Goal: Task Accomplishment & Management: Complete application form

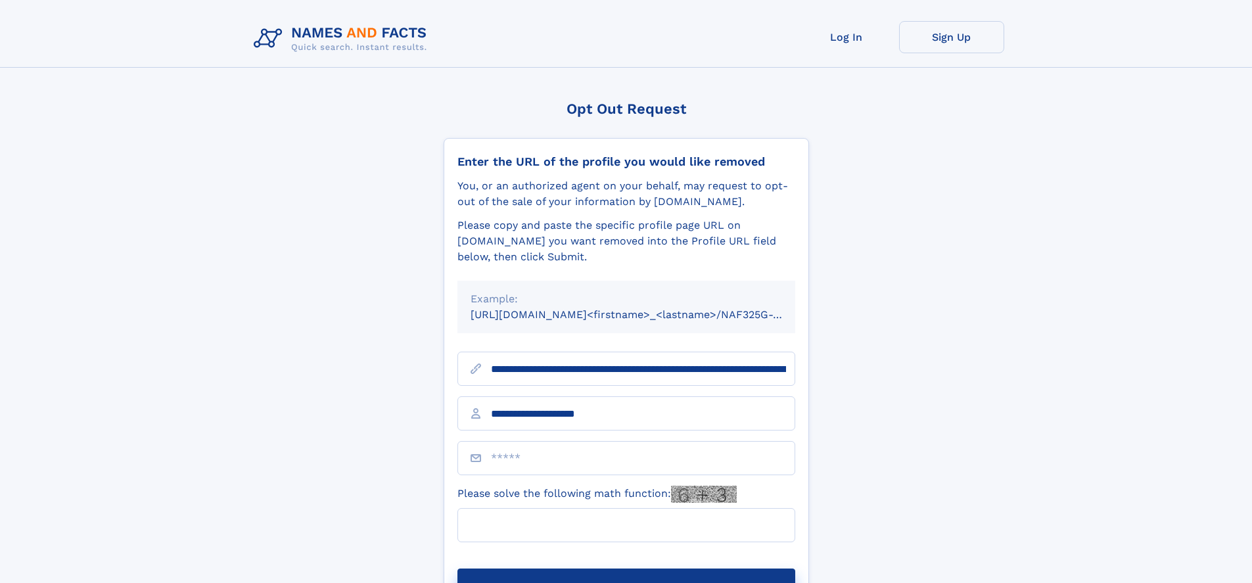
type input "**********"
type input "*"
click at [625, 568] on button "Submit Opt Out Request" at bounding box center [626, 589] width 338 height 42
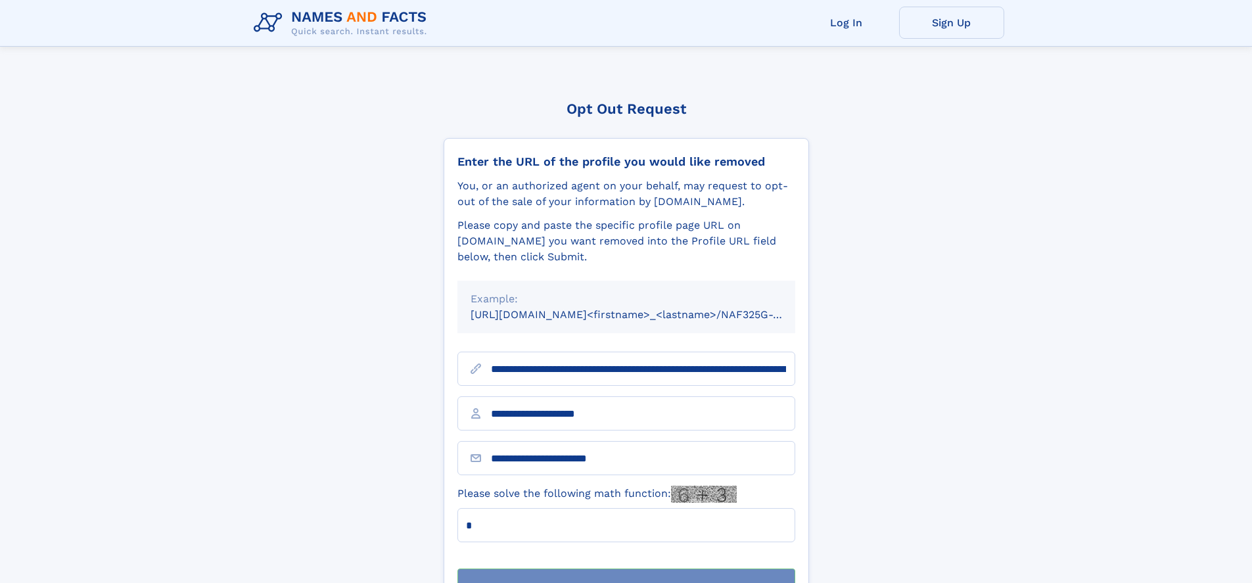
scroll to position [42, 0]
